Goal: Information Seeking & Learning: Learn about a topic

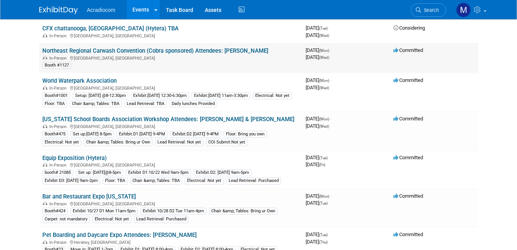
scroll to position [115, 0]
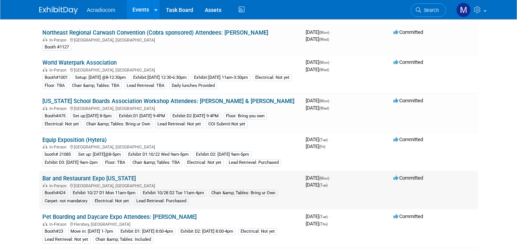
click at [213, 193] on div "Chair &amp; Tables: Bring ur Own" at bounding box center [243, 193] width 68 height 7
click at [215, 204] on div "Booth#424 Exhibit 10/27 D1 Mon 11am-5pm Exhibit 10/28 D2 Tue 11am-4pm Chair &am…" at bounding box center [170, 197] width 257 height 17
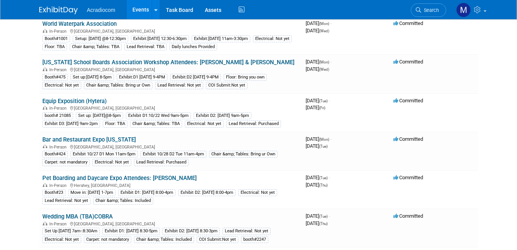
scroll to position [154, 0]
click at [62, 140] on link "Bar and Restaurant Expo [US_STATE]" at bounding box center [88, 140] width 93 height 7
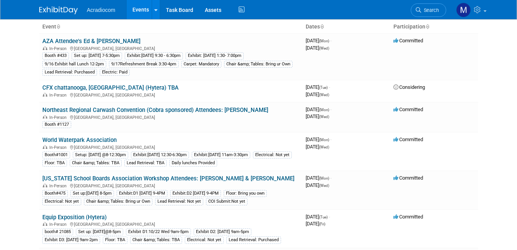
scroll to position [38, 0]
click at [54, 88] on link "CFX chattanooga, TN (Hytera) TBA" at bounding box center [110, 87] width 136 height 7
click at [53, 108] on link "Northeast Regional Carwash Convention (Cobra sponsored) Attendees: [PERSON_NAME]" at bounding box center [155, 109] width 226 height 7
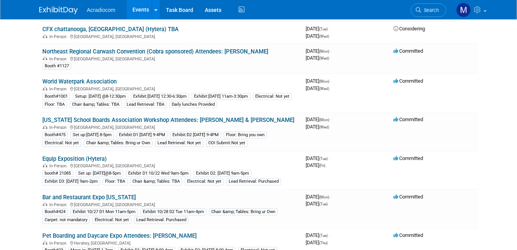
scroll to position [115, 0]
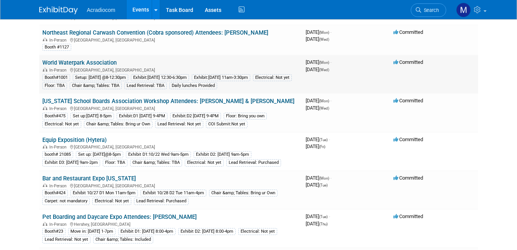
click at [64, 65] on link "World Waterpark Association" at bounding box center [79, 62] width 74 height 7
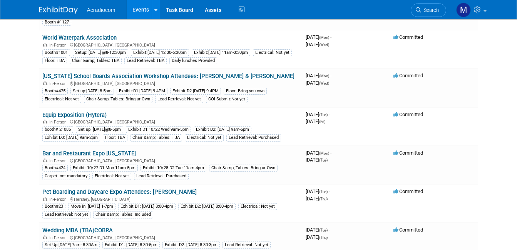
scroll to position [154, 0]
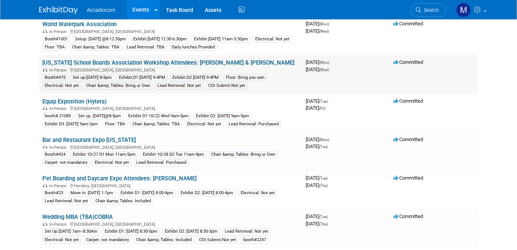
click at [61, 62] on link "[US_STATE] School Boards Association Workshop Attendees: [PERSON_NAME] & [PERSO…" at bounding box center [168, 62] width 252 height 7
click at [47, 101] on link "Equip Exposition (Hytera)" at bounding box center [74, 101] width 64 height 7
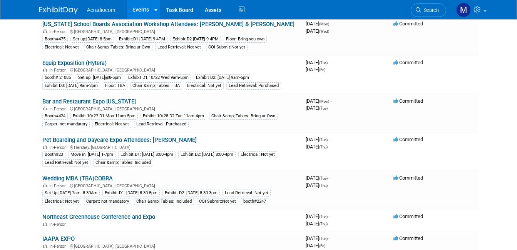
scroll to position [231, 0]
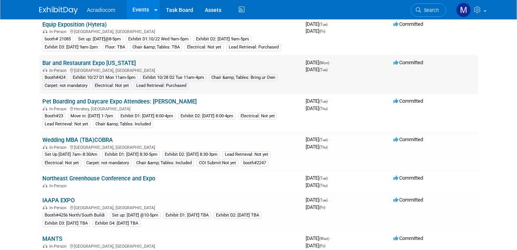
click at [50, 64] on link "Bar and Restaurant Expo [US_STATE]" at bounding box center [88, 63] width 93 height 7
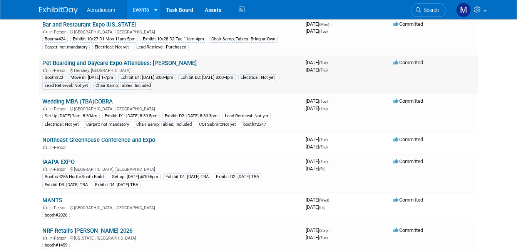
click at [55, 64] on link "Pet Boarding and Daycare Expo Attendees: Dennis" at bounding box center [119, 63] width 154 height 7
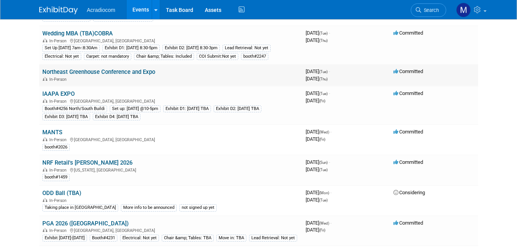
scroll to position [346, 0]
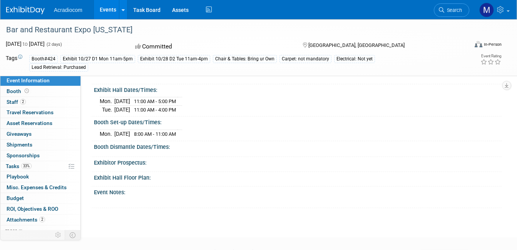
scroll to position [77, 0]
click at [14, 102] on span "Staff 2" at bounding box center [16, 102] width 19 height 6
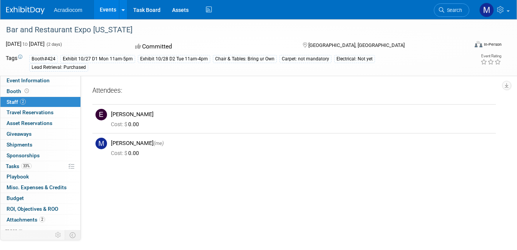
click at [14, 101] on span "Staff 2" at bounding box center [16, 102] width 19 height 6
click at [16, 110] on span "Travel Reservations 0" at bounding box center [30, 112] width 47 height 6
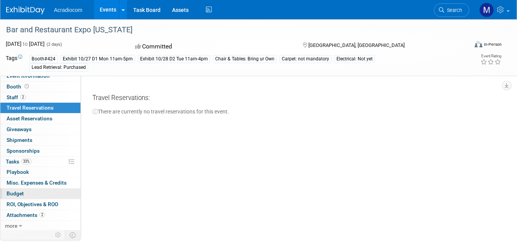
scroll to position [6, 0]
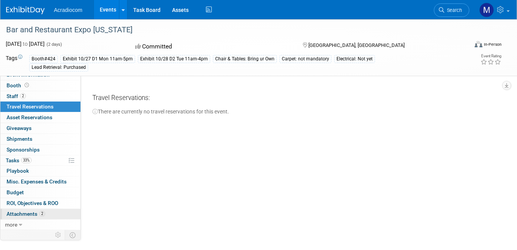
click at [22, 214] on span "Attachments 2" at bounding box center [26, 214] width 38 height 6
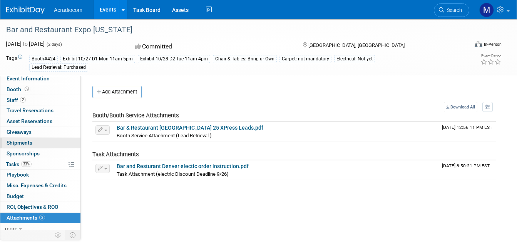
scroll to position [0, 0]
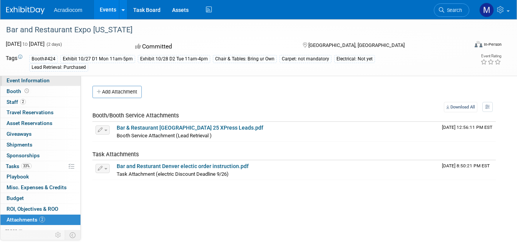
click at [27, 80] on span "Event Information" at bounding box center [28, 80] width 43 height 6
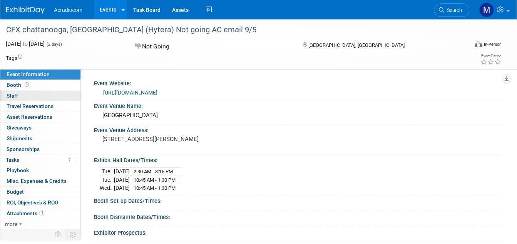
click at [36, 94] on link "0 Staff 0" at bounding box center [40, 96] width 80 height 10
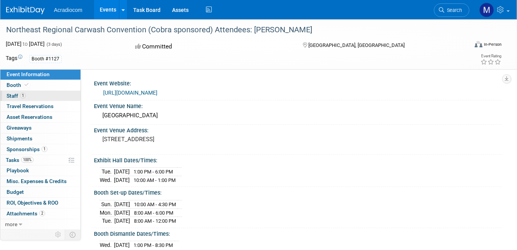
click at [25, 95] on span "1" at bounding box center [23, 96] width 6 height 6
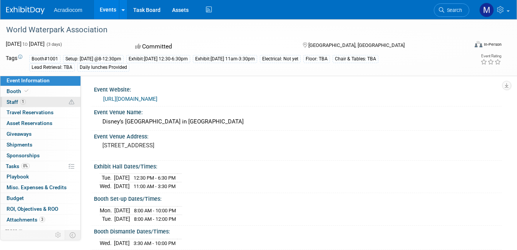
click at [14, 102] on span "Staff 1" at bounding box center [16, 102] width 19 height 6
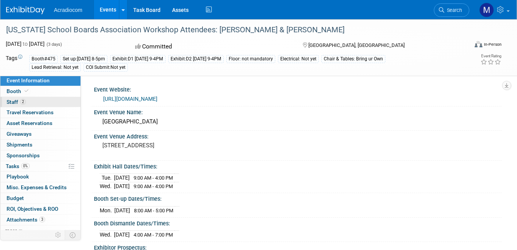
click at [22, 101] on span "2" at bounding box center [23, 102] width 6 height 6
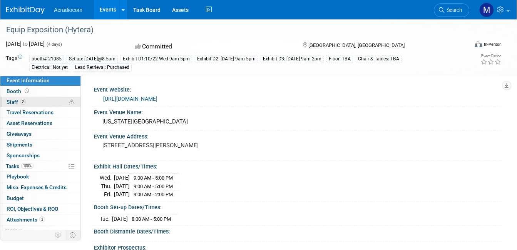
click at [32, 102] on link "2 Staff 2" at bounding box center [40, 102] width 80 height 10
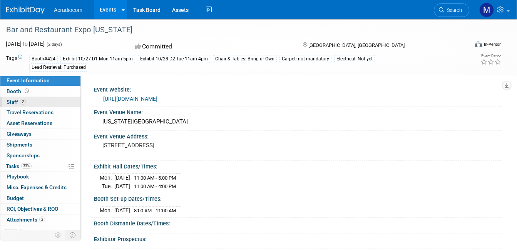
click at [13, 102] on span "Staff 2" at bounding box center [16, 102] width 19 height 6
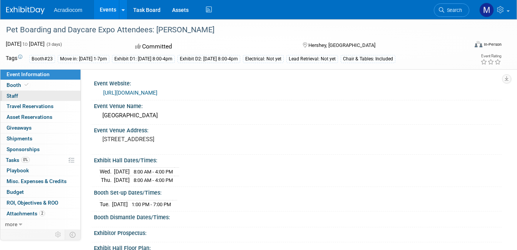
click at [13, 95] on span "Staff 0" at bounding box center [13, 96] width 12 height 6
